Goal: Task Accomplishment & Management: Use online tool/utility

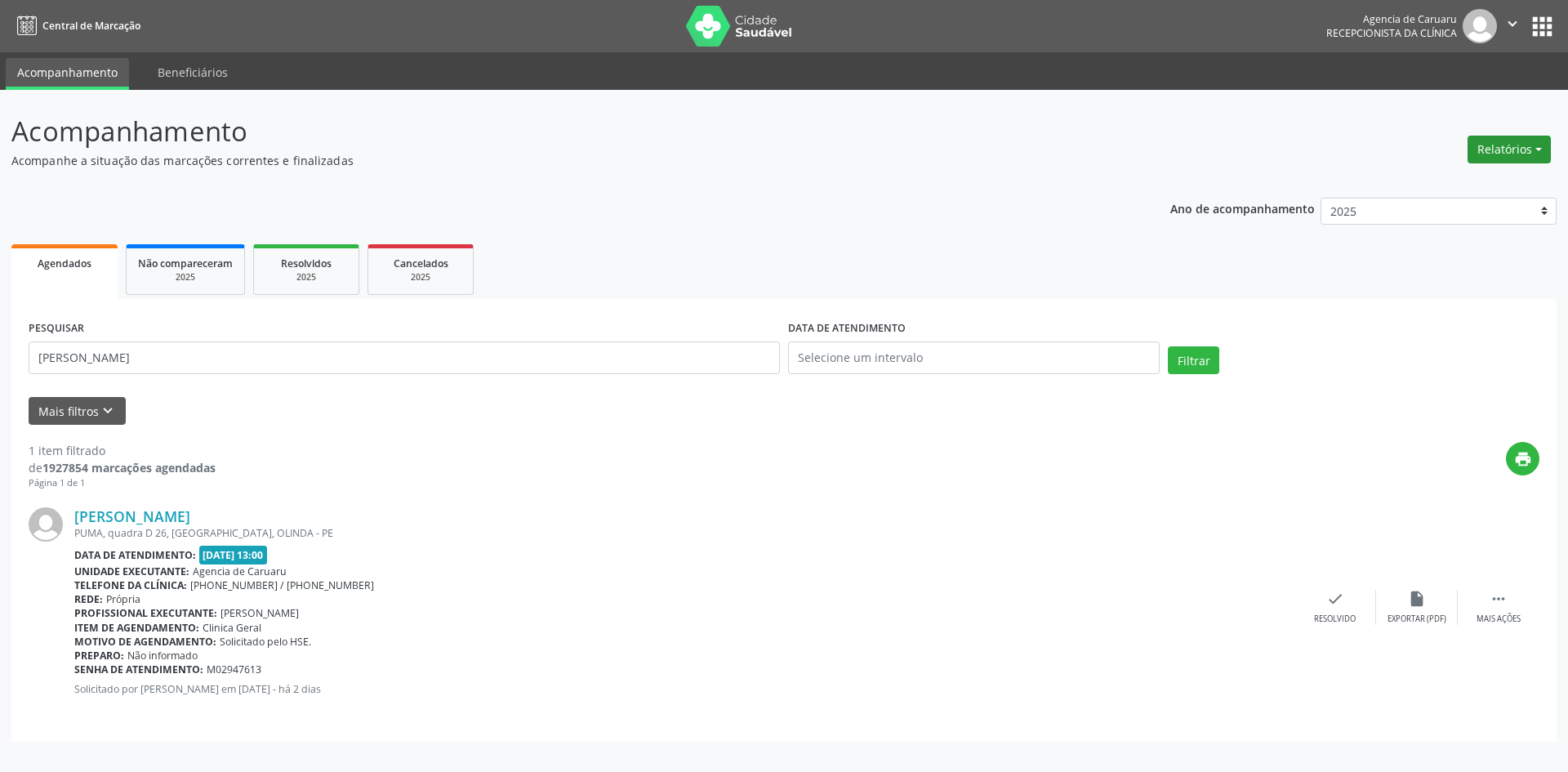
click at [1514, 150] on button "Relatórios" at bounding box center [1509, 150] width 83 height 28
click at [1424, 183] on link "Agendamentos" at bounding box center [1464, 184] width 176 height 23
select select "8"
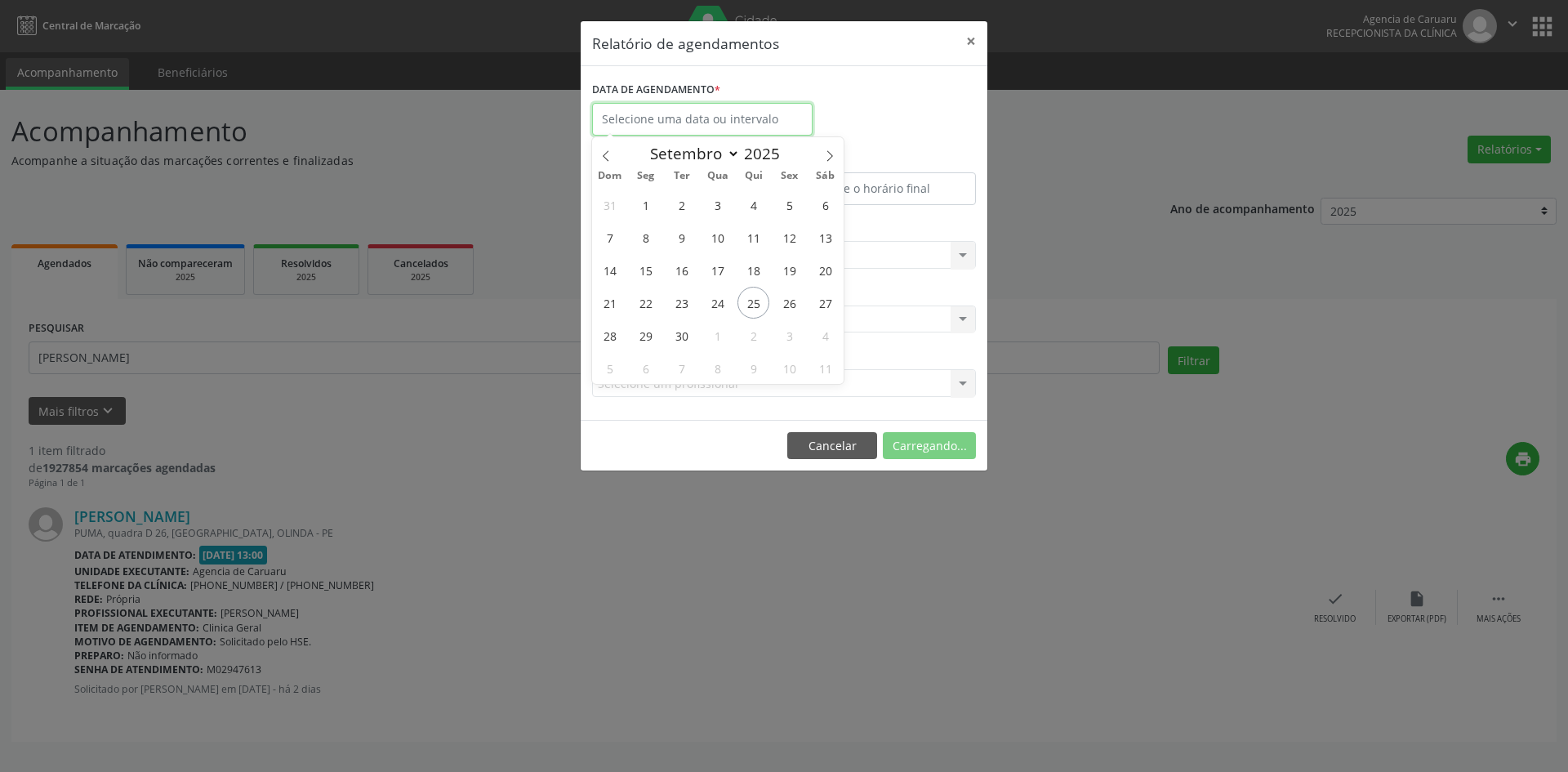
click at [683, 122] on input "text" at bounding box center [702, 119] width 221 height 33
click at [712, 336] on span "1" at bounding box center [718, 335] width 32 height 32
type input "[DATE]"
click at [727, 119] on input "[DATE]" at bounding box center [702, 119] width 221 height 33
click at [759, 201] on span "2" at bounding box center [753, 205] width 32 height 32
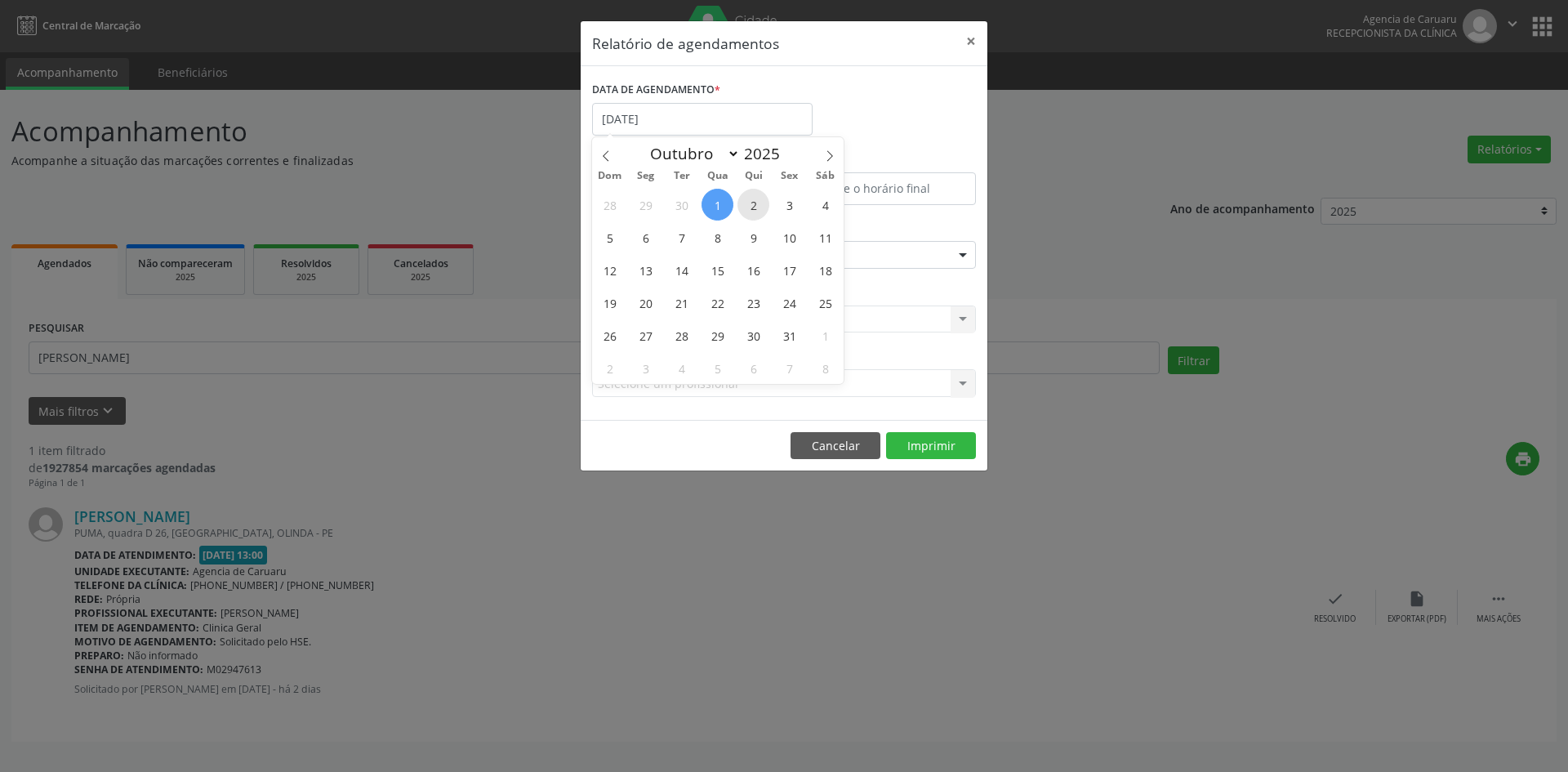
type input "[DATE]"
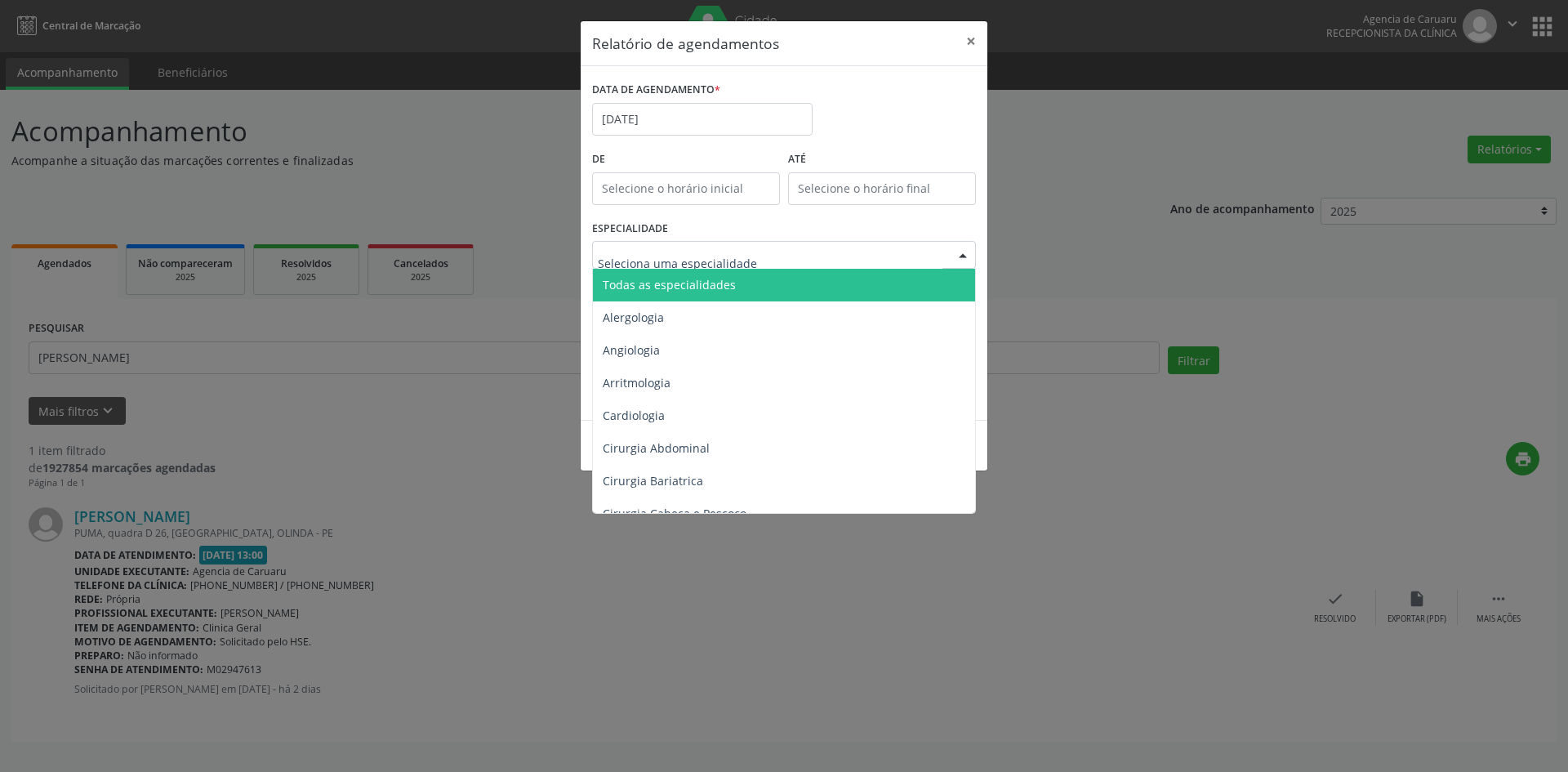
click at [707, 286] on span "Todas as especialidades" at bounding box center [669, 284] width 133 height 16
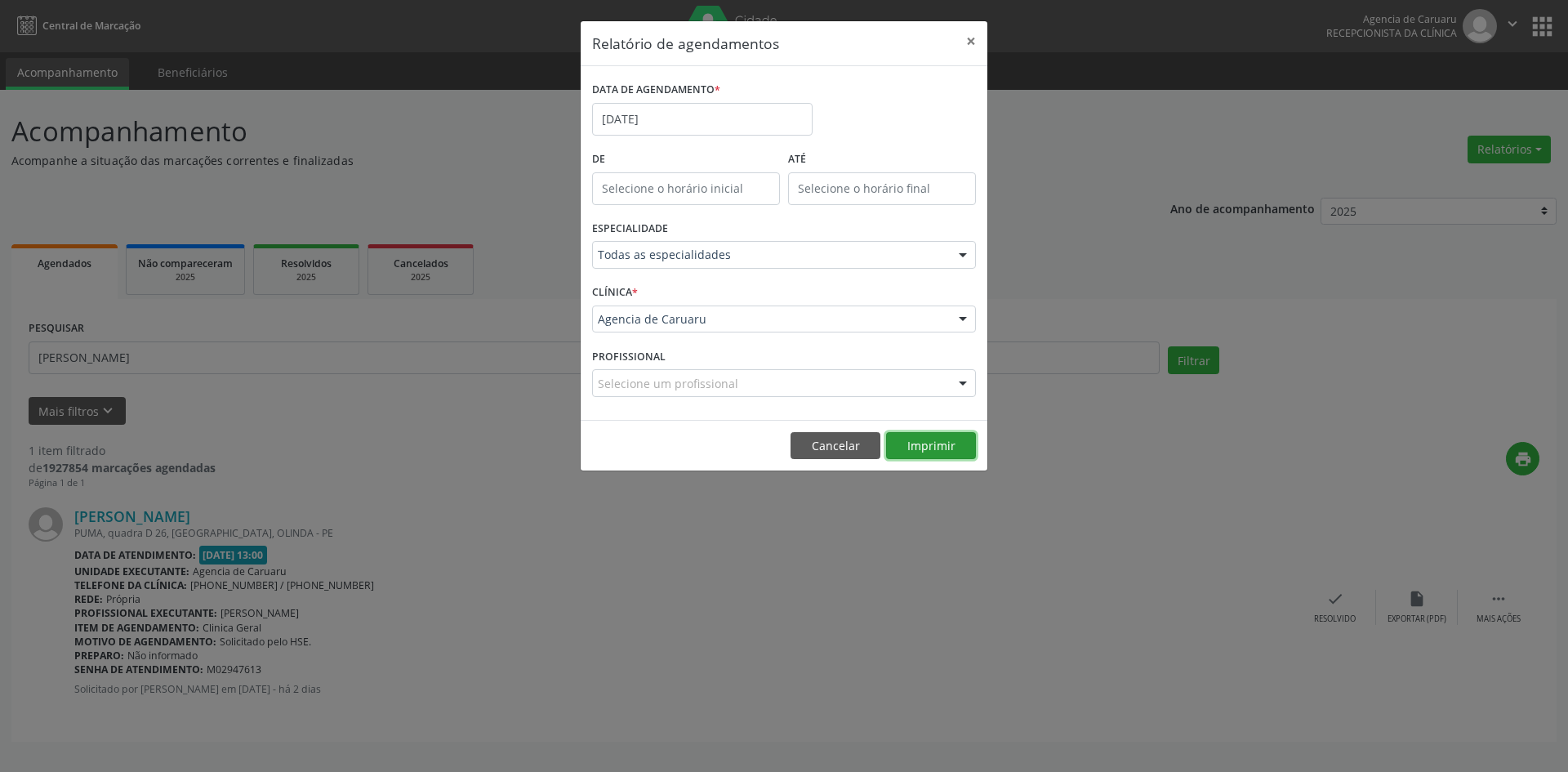
click at [939, 439] on button "Imprimir" at bounding box center [931, 446] width 90 height 28
